Goal: Entertainment & Leisure: Consume media (video, audio)

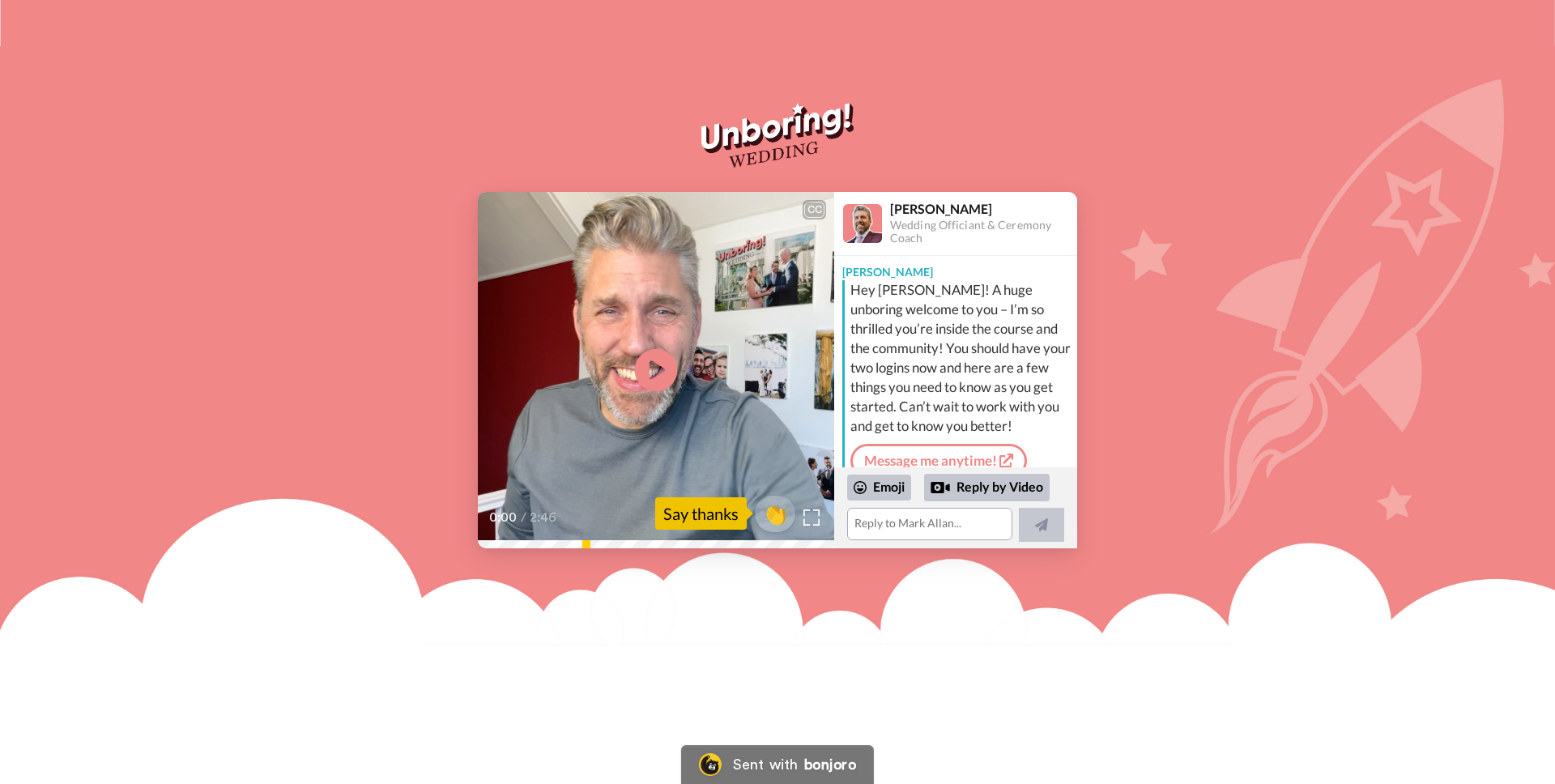
click at [656, 363] on icon "Play/Pause" at bounding box center [656, 371] width 43 height 77
click at [700, 393] on video at bounding box center [656, 371] width 357 height 357
click at [553, 448] on video at bounding box center [656, 371] width 357 height 357
drag, startPoint x: 490, startPoint y: 538, endPoint x: 444, endPoint y: 542, distance: 46.2
click at [444, 542] on div "CC Play/Pause 0:03 / 2:46 👏 Say thanks [PERSON_NAME] Wedding Officiant & Ceremo…" at bounding box center [778, 371] width 1555 height 357
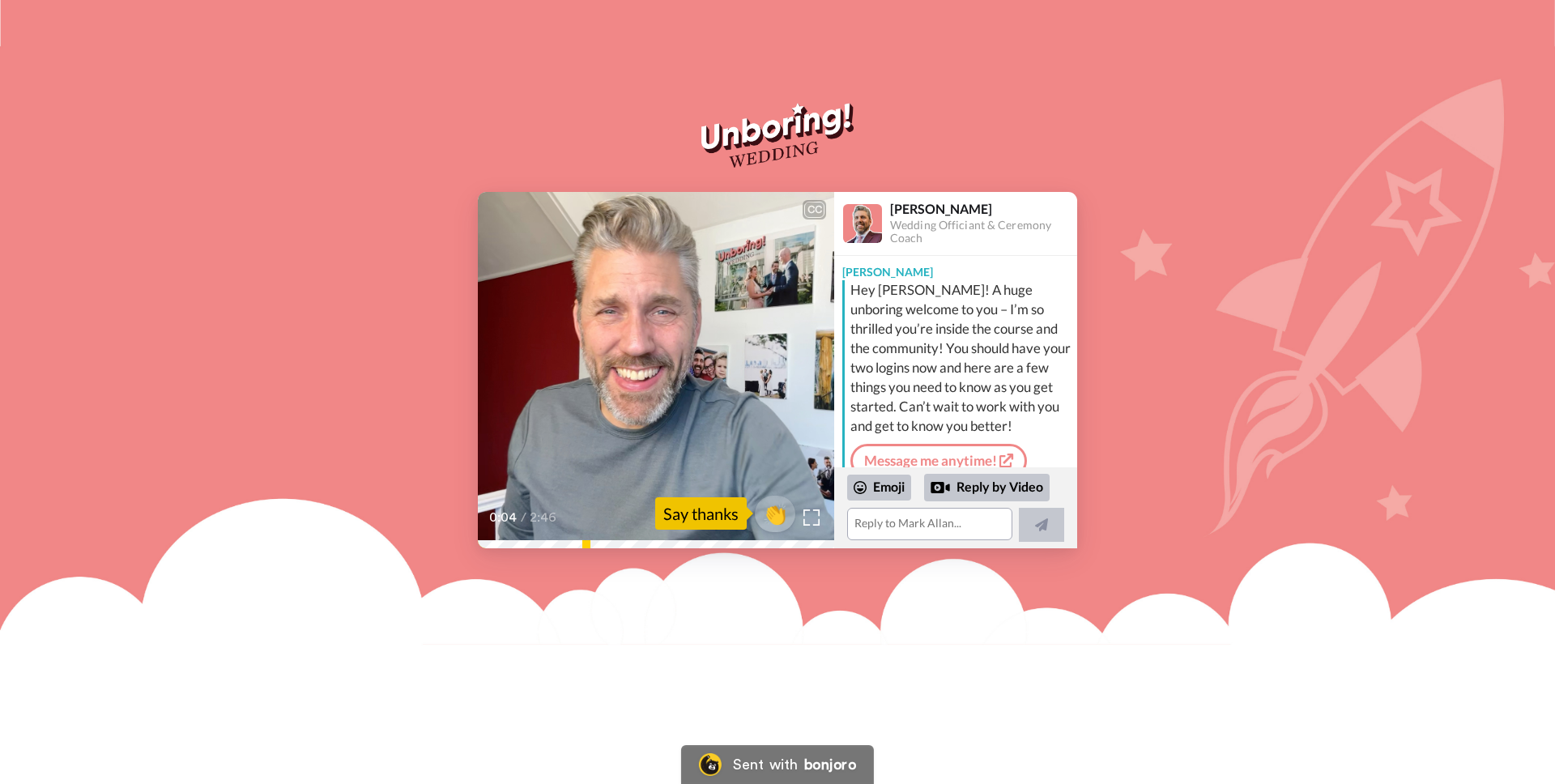
click at [488, 539] on div "0:04 / 2:46" at bounding box center [656, 524] width 357 height 34
click at [436, 543] on div "CC Play/Pause 0:04 / 2:46 👏 Say thanks [PERSON_NAME] Wedding Officiant & Ceremo…" at bounding box center [778, 371] width 1555 height 357
click at [1225, 432] on div "CC Play/Pause 0:04 / 2:46 👏 Say thanks [PERSON_NAME] Wedding Officiant & Ceremo…" at bounding box center [778, 371] width 1555 height 357
drag, startPoint x: 640, startPoint y: 358, endPoint x: 639, endPoint y: 370, distance: 12.0
click at [639, 358] on icon at bounding box center [656, 371] width 43 height 43
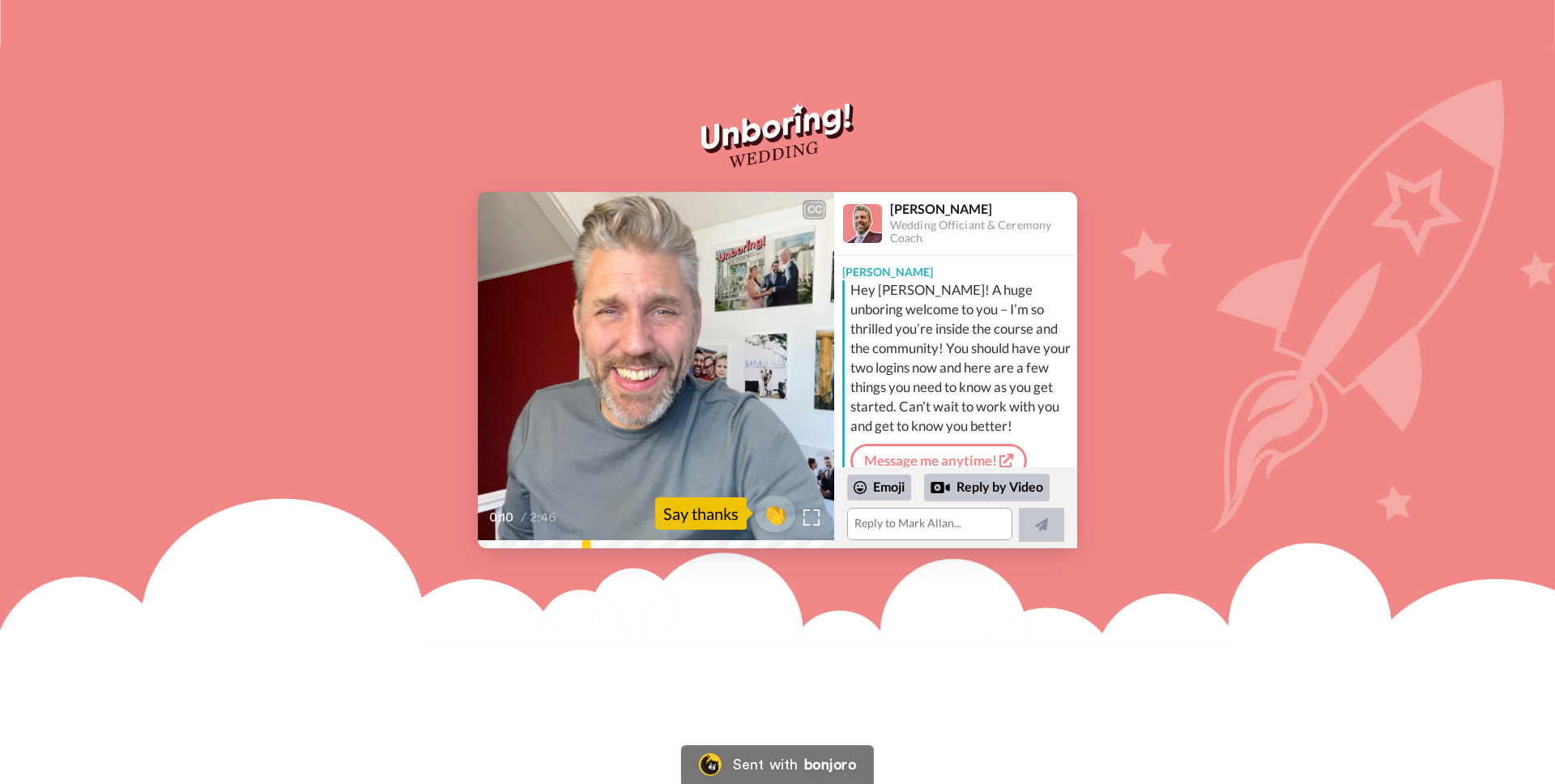
click at [1283, 240] on div "CC Play/Pause A huge personal unboring welcome to you. 0:10 / 2:46 👏 Say thanks…" at bounding box center [778, 371] width 1555 height 357
